Goal: Information Seeking & Learning: Check status

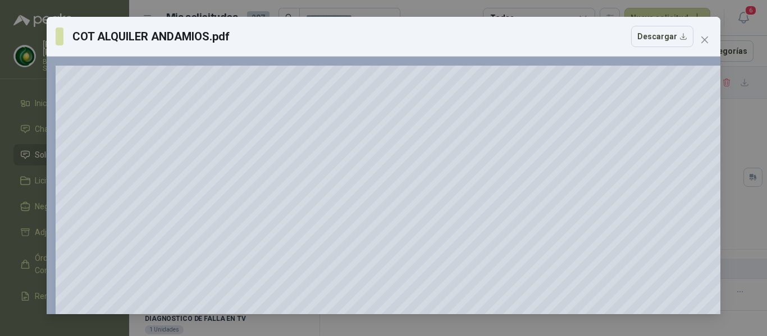
click at [703, 43] on icon "close" at bounding box center [704, 39] width 9 height 9
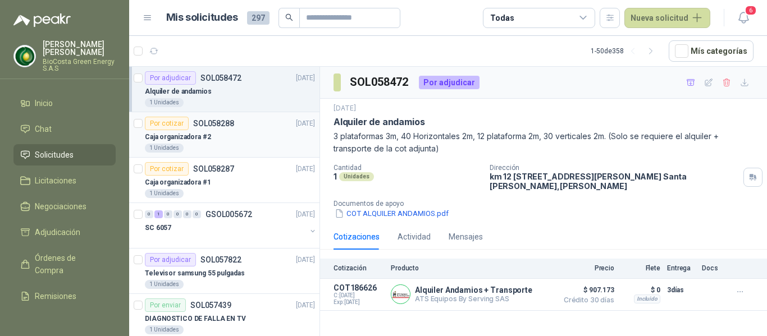
click at [202, 125] on p "SOL058288" at bounding box center [213, 124] width 41 height 8
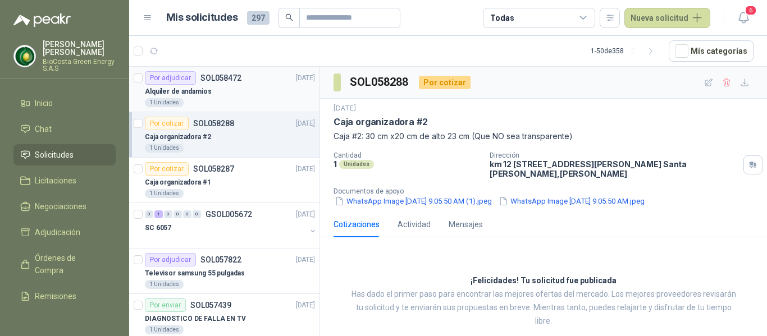
click at [195, 89] on p "Alquiler de andamios" at bounding box center [178, 91] width 67 height 11
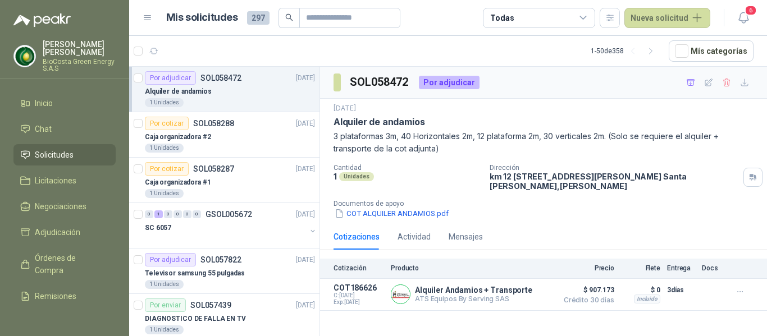
click at [193, 94] on p "Alquiler de andamios" at bounding box center [178, 91] width 67 height 11
